Goal: Task Accomplishment & Management: Use online tool/utility

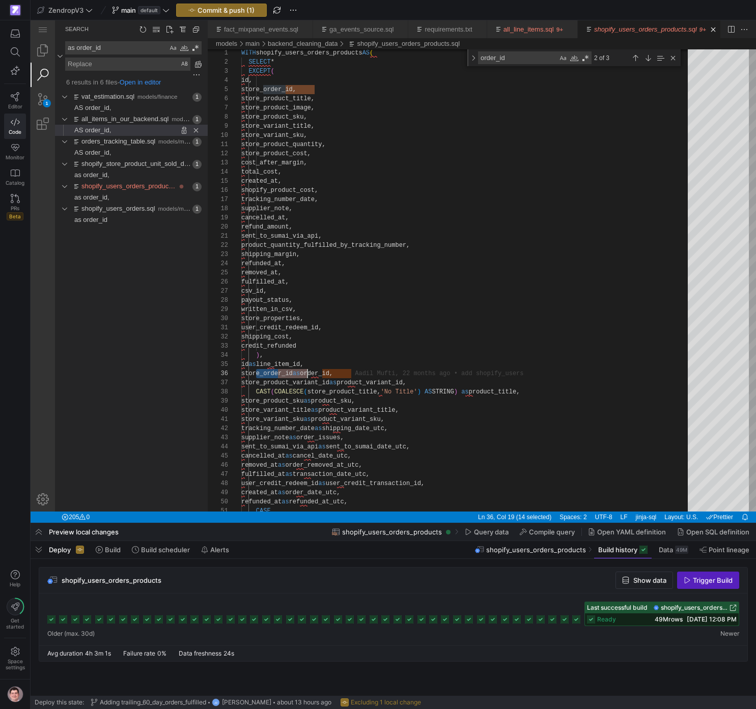
scroll to position [46, 66]
click at [16, 95] on icon at bounding box center [15, 96] width 9 height 9
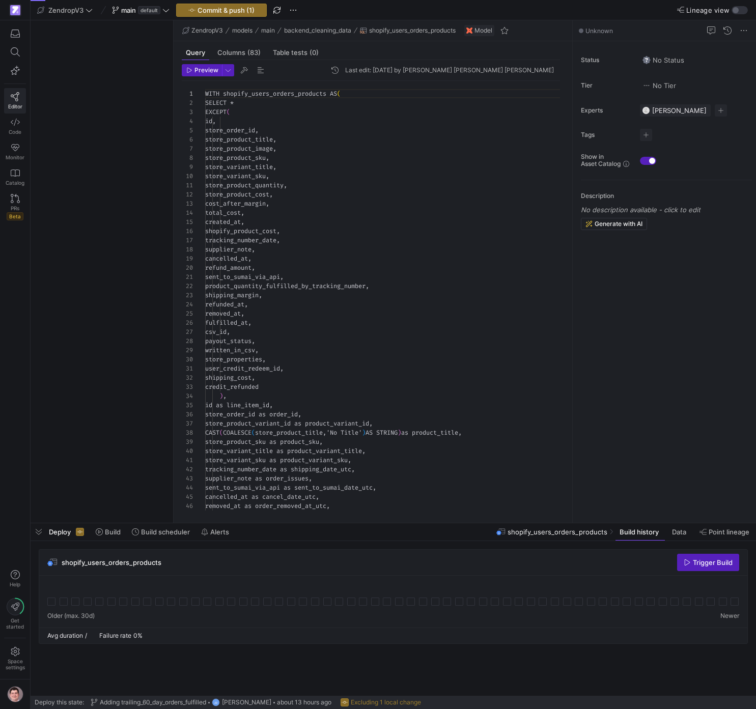
scroll to position [92, 0]
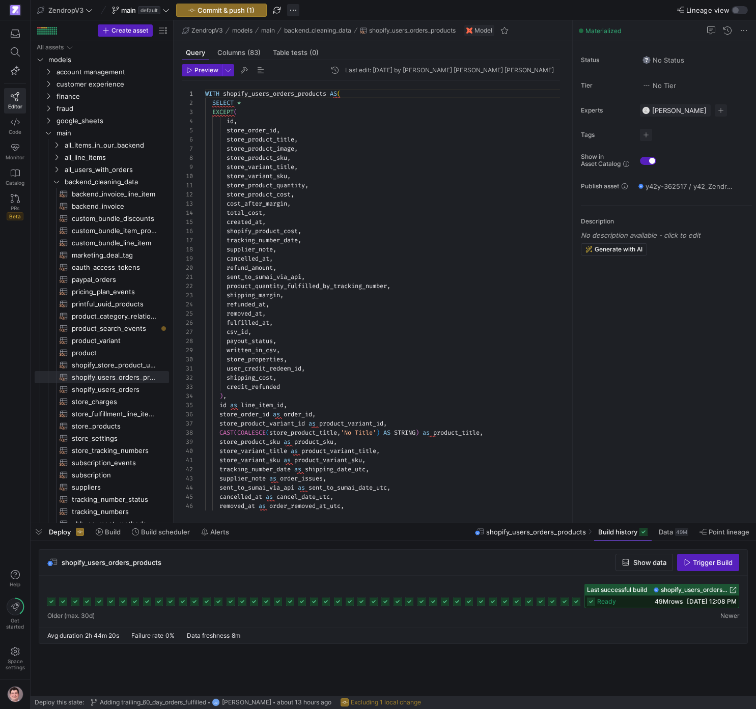
click at [293, 7] on span "button" at bounding box center [293, 10] width 12 height 12
click at [336, 89] on span "Discard all changes" at bounding box center [333, 90] width 61 height 8
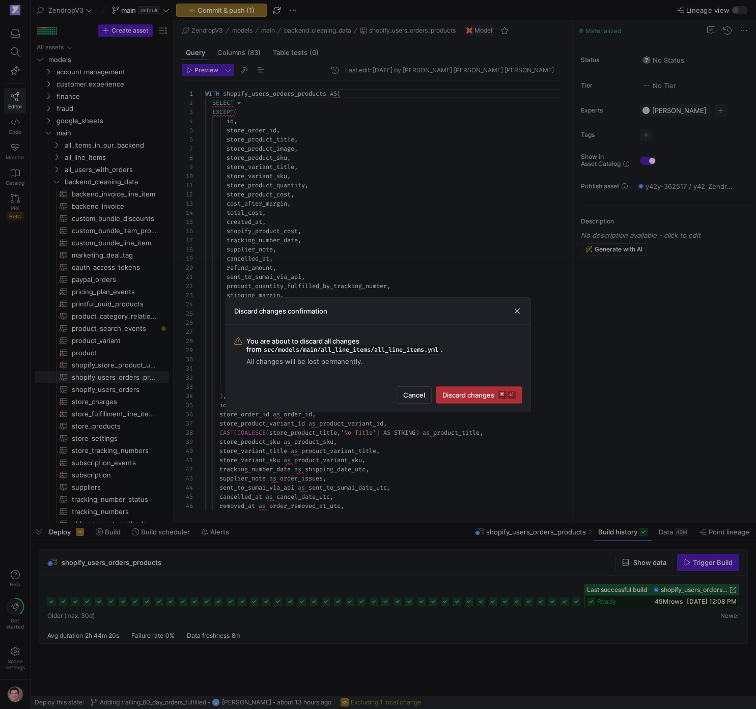
click at [467, 391] on span "Discard changes ⌘ ⏎" at bounding box center [478, 395] width 73 height 8
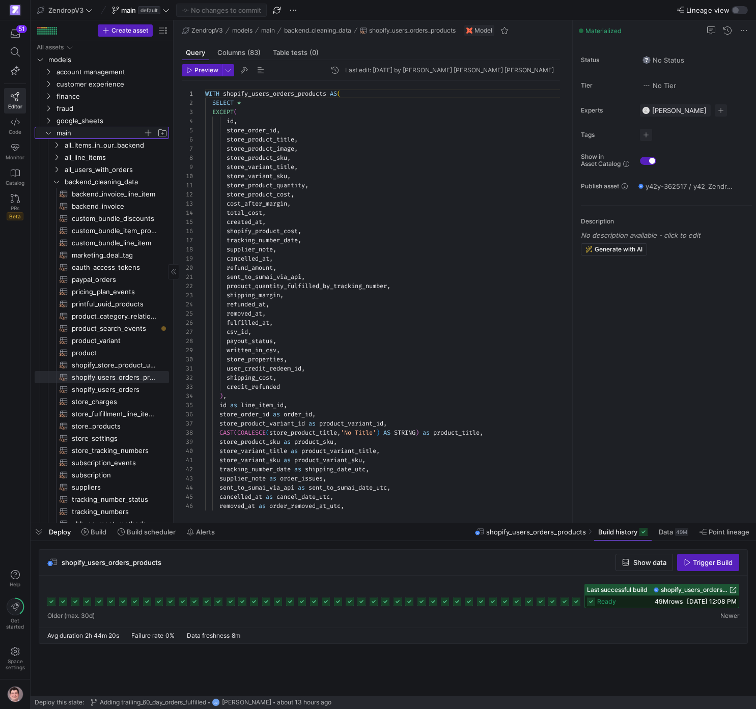
click at [67, 132] on span "main" at bounding box center [99, 133] width 87 height 12
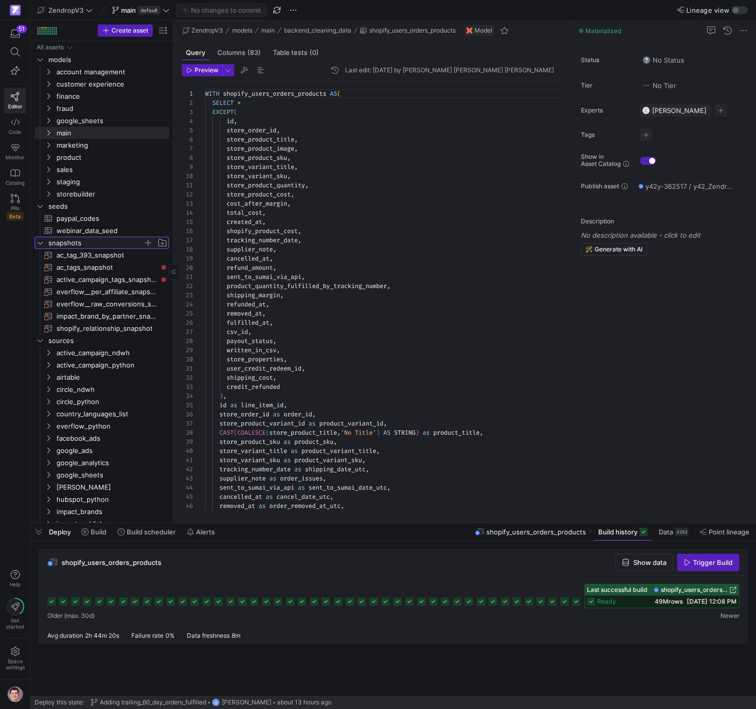
click at [88, 245] on span "snapshots" at bounding box center [95, 243] width 95 height 12
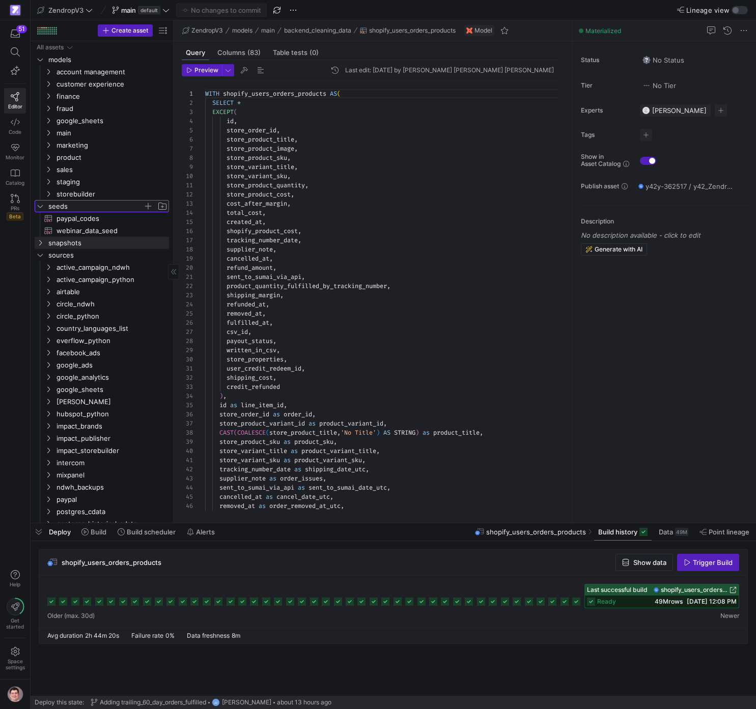
click at [76, 208] on span "seeds" at bounding box center [95, 207] width 95 height 12
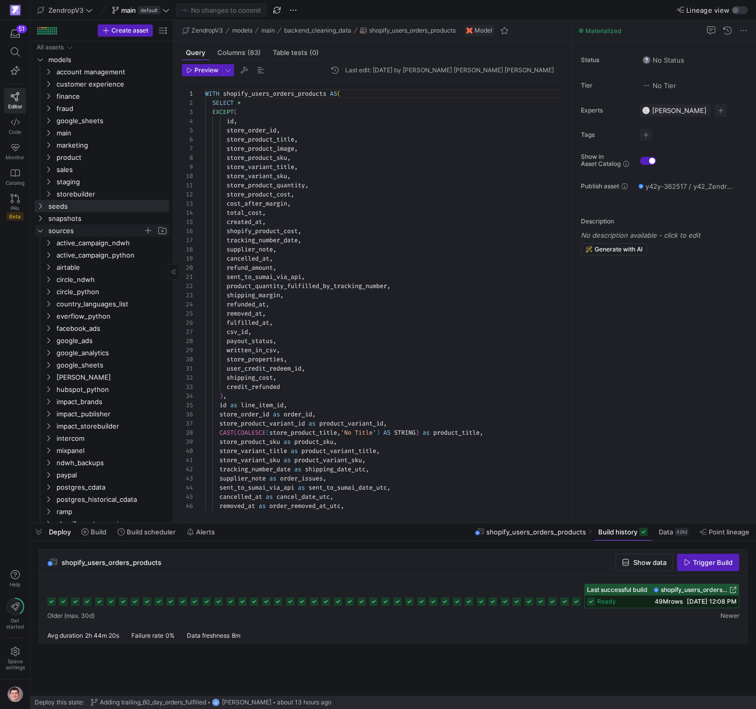
click at [75, 226] on span "sources" at bounding box center [95, 231] width 95 height 12
